Goal: Task Accomplishment & Management: Use online tool/utility

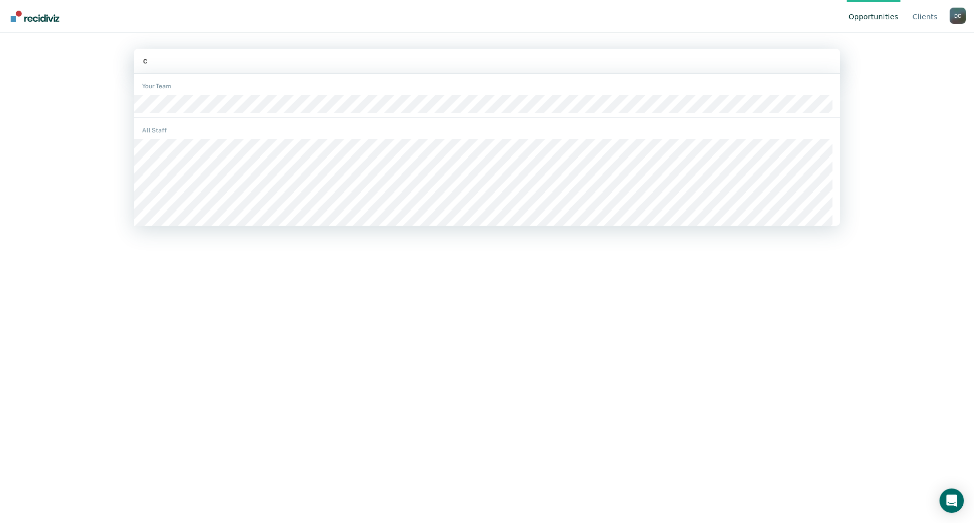
type input "cl"
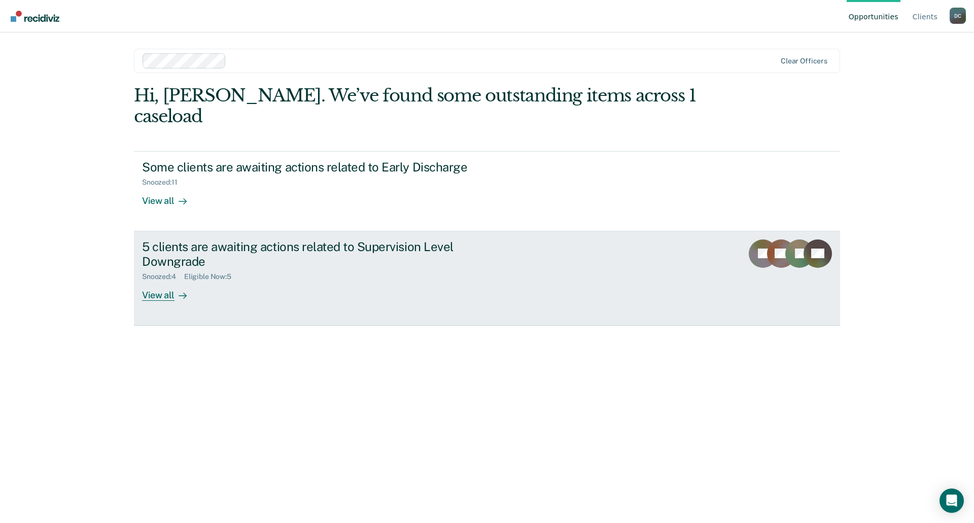
click at [163, 281] on div "View all" at bounding box center [170, 291] width 57 height 20
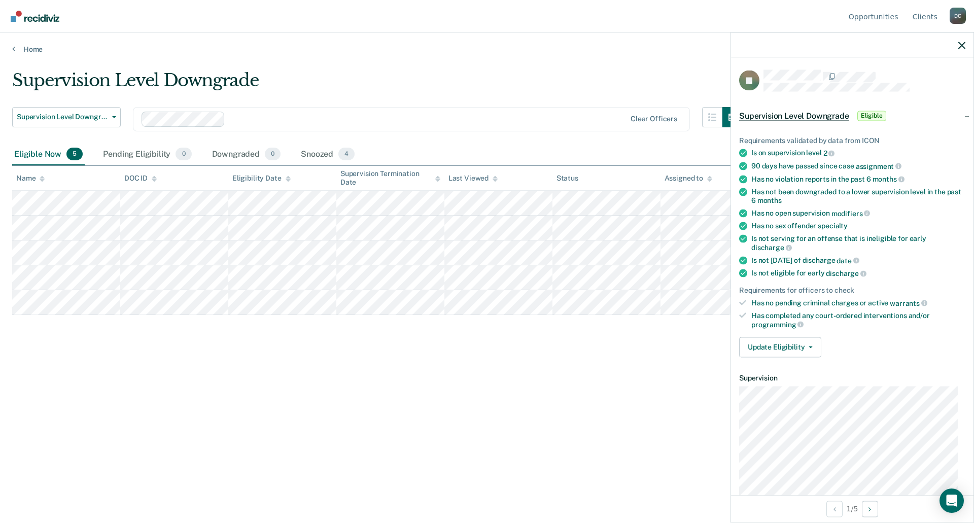
click at [324, 383] on div "Supervision Level Downgrade Supervision Level Downgrade Early Discharge Supervi…" at bounding box center [487, 258] width 950 height 377
click at [962, 48] on icon "button" at bounding box center [961, 45] width 7 height 7
click at [321, 155] on div "Snoozed 4" at bounding box center [328, 155] width 58 height 22
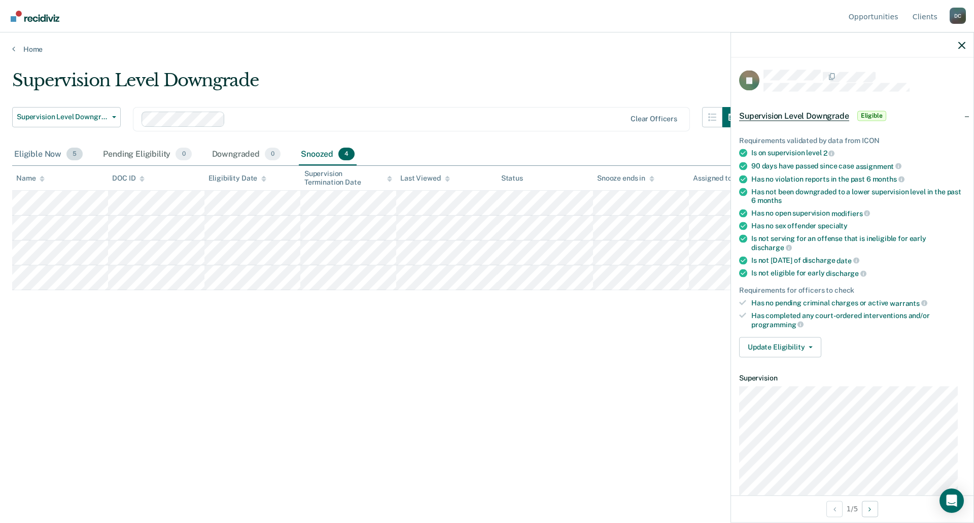
click at [37, 152] on div "Eligible Now 5" at bounding box center [48, 155] width 73 height 22
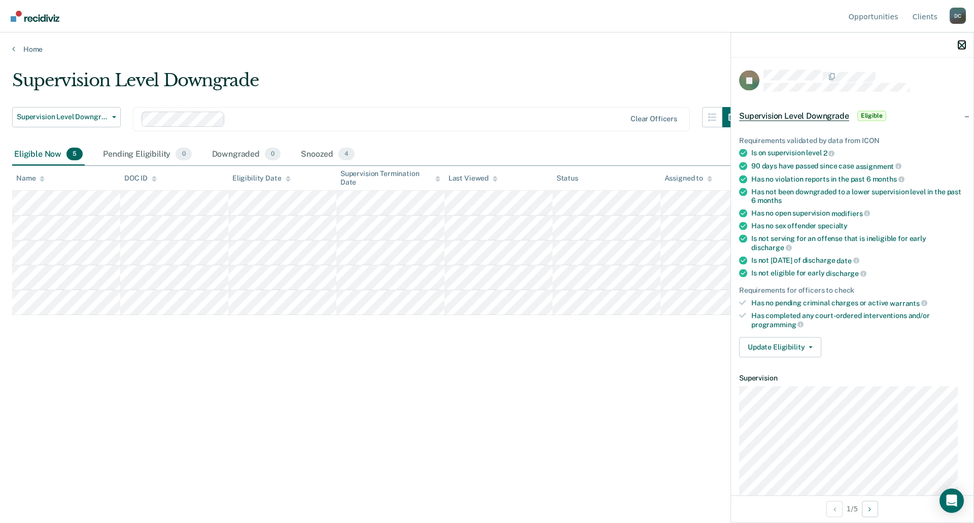
click at [964, 46] on icon "button" at bounding box center [961, 45] width 7 height 7
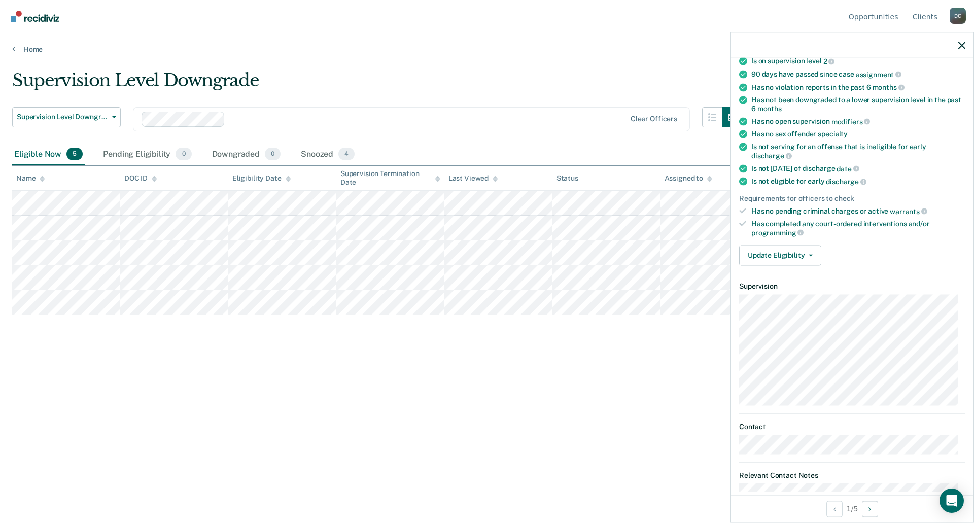
scroll to position [108, 0]
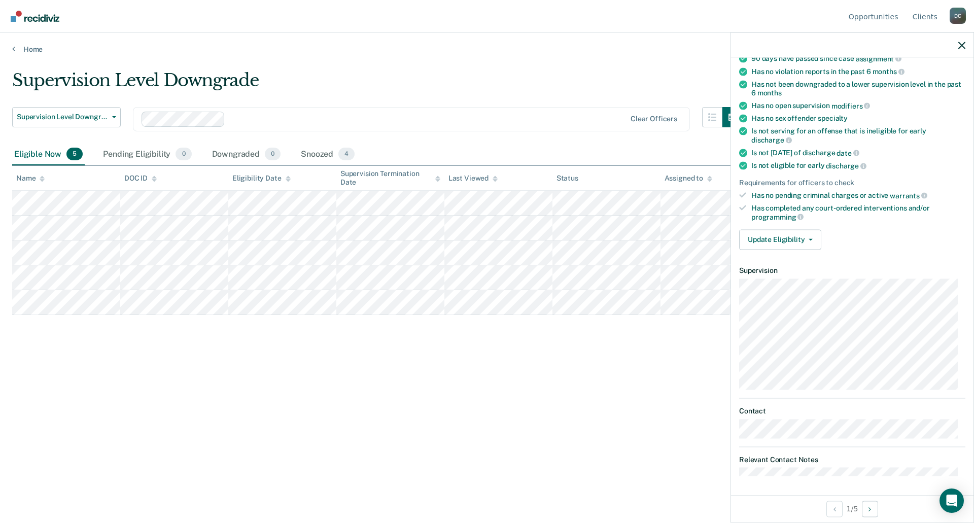
click at [604, 439] on div "Supervision Level Downgrade Supervision Level Downgrade Early Discharge Supervi…" at bounding box center [487, 258] width 950 height 377
click at [810, 238] on icon "button" at bounding box center [811, 239] width 4 height 2
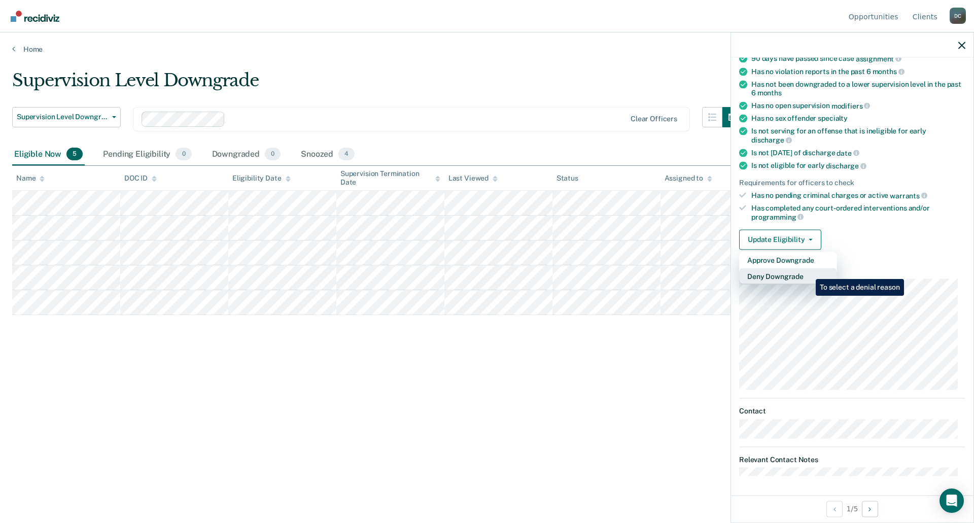
click at [808, 271] on button "Deny Downgrade" at bounding box center [788, 276] width 98 height 16
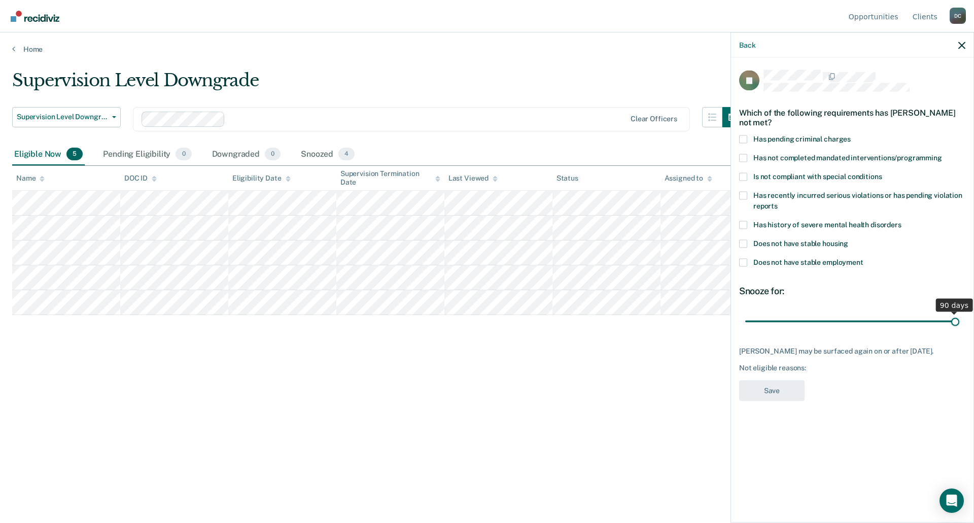
drag, startPoint x: 816, startPoint y: 320, endPoint x: 969, endPoint y: 323, distance: 153.7
type input "90"
click at [959, 323] on input "range" at bounding box center [852, 322] width 214 height 18
click at [496, 378] on div "Supervision Level Downgrade Supervision Level Downgrade Early Discharge Supervi…" at bounding box center [487, 258] width 950 height 377
click at [960, 43] on icon "button" at bounding box center [961, 45] width 7 height 7
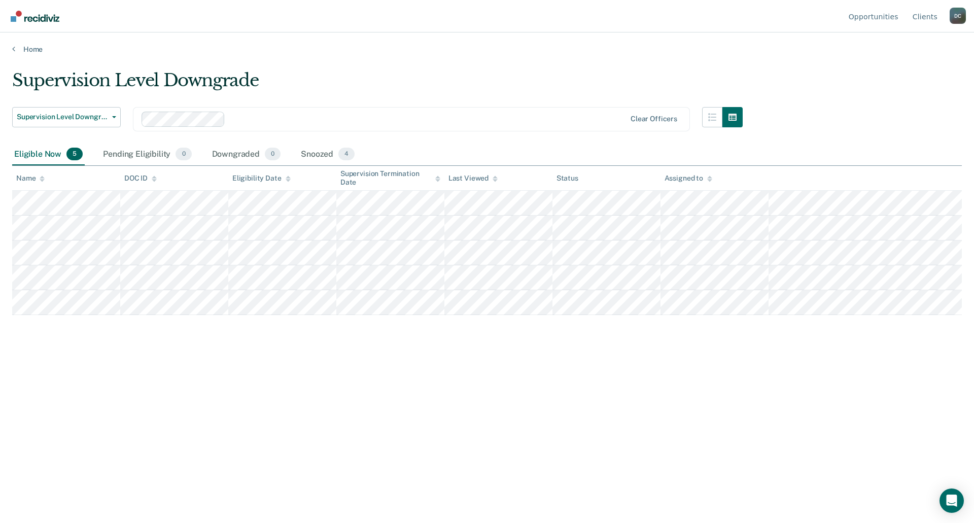
click at [955, 16] on div "D C" at bounding box center [958, 16] width 16 height 16
click at [903, 62] on link "How it works" at bounding box center [916, 63] width 65 height 9
